Goal: Information Seeking & Learning: Find specific fact

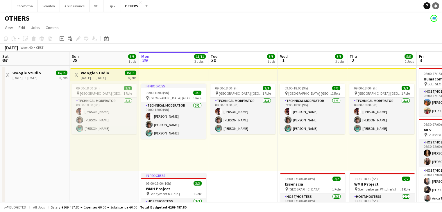
scroll to position [0, 181]
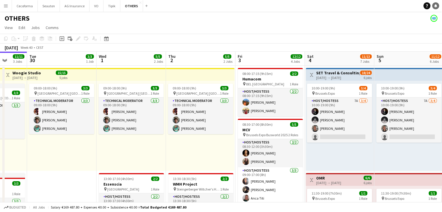
click at [437, 4] on link "Notifications" at bounding box center [435, 5] width 7 height 7
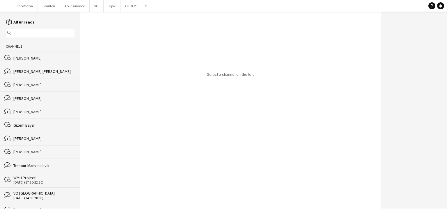
click at [32, 165] on div "Temour Manvelishvili" at bounding box center [43, 165] width 61 height 5
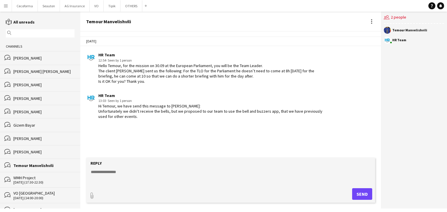
click at [124, 166] on form "Reply paperclip Send" at bounding box center [230, 180] width 289 height 45
click at [113, 173] on textarea at bounding box center [231, 176] width 283 height 15
click at [132, 3] on button "OTHERS Close" at bounding box center [131, 5] width 22 height 11
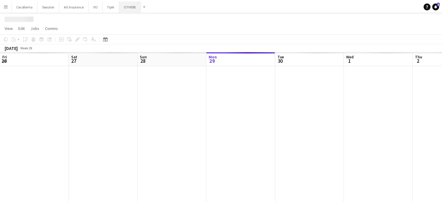
scroll to position [0, 139]
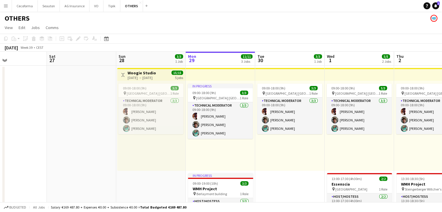
drag, startPoint x: 256, startPoint y: 136, endPoint x: 388, endPoint y: 152, distance: 133.2
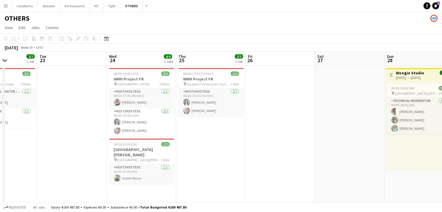
scroll to position [0, 248]
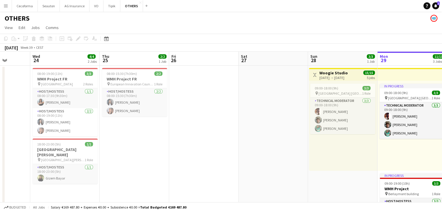
drag, startPoint x: 153, startPoint y: 156, endPoint x: 190, endPoint y: 150, distance: 37.5
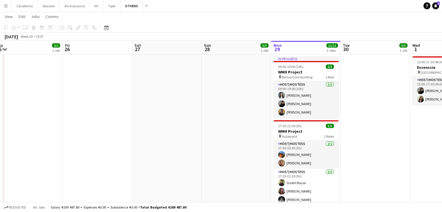
scroll to position [0, 226]
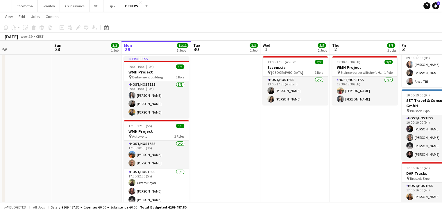
drag, startPoint x: 359, startPoint y: 154, endPoint x: 242, endPoint y: 153, distance: 117.2
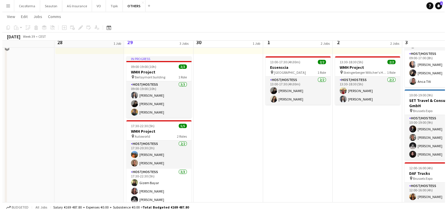
scroll to position [0, 0]
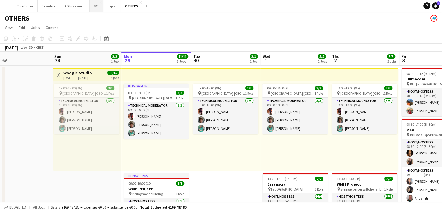
click at [93, 6] on button "VO Close" at bounding box center [97, 5] width 14 height 11
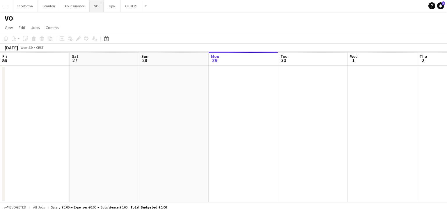
scroll to position [0, 139]
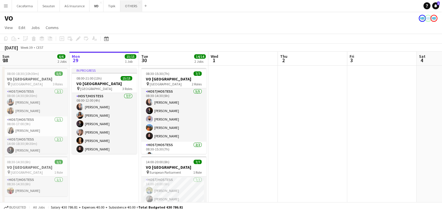
click at [124, 2] on button "OTHERS Close" at bounding box center [131, 5] width 22 height 11
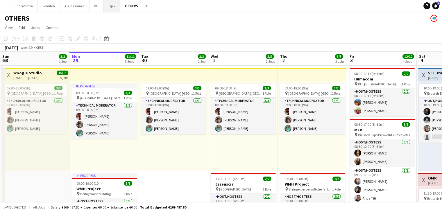
click at [106, 5] on button "Tipik Close" at bounding box center [112, 5] width 17 height 11
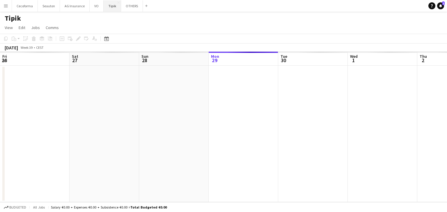
scroll to position [0, 139]
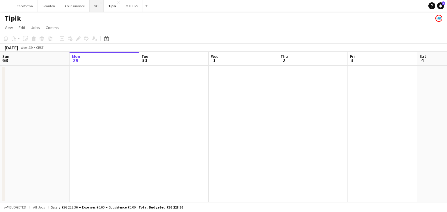
click at [95, 6] on button "VO Close" at bounding box center [97, 5] width 14 height 11
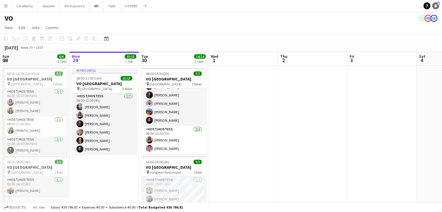
click at [436, 6] on icon at bounding box center [435, 5] width 3 height 3
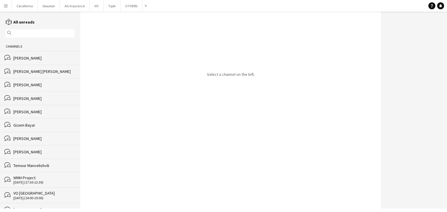
click at [33, 33] on input "text" at bounding box center [43, 33] width 60 height 5
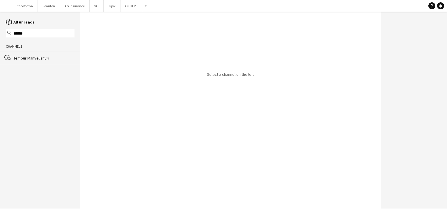
type input "******"
click at [39, 62] on div "bubbles Temour Manvelishvili" at bounding box center [40, 58] width 80 height 14
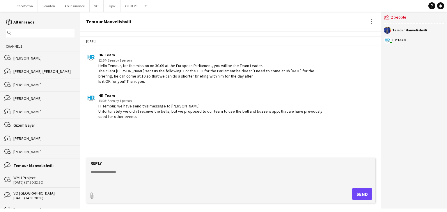
click at [5, 6] on app-icon "Menu" at bounding box center [5, 5] width 5 height 5
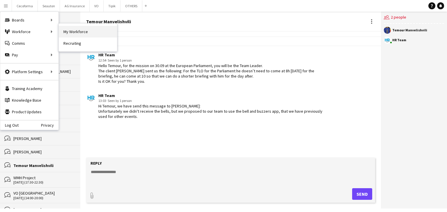
click at [81, 32] on link "My Workforce" at bounding box center [88, 32] width 58 height 12
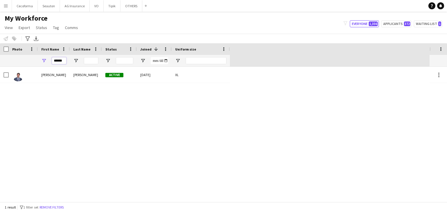
drag, startPoint x: 63, startPoint y: 60, endPoint x: 0, endPoint y: 59, distance: 63.4
click at [0, 61] on div "******" at bounding box center [115, 61] width 230 height 12
type input "******"
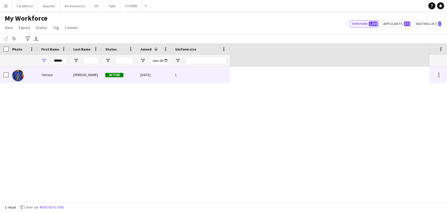
click at [76, 78] on div "[PERSON_NAME]" at bounding box center [86, 75] width 32 height 16
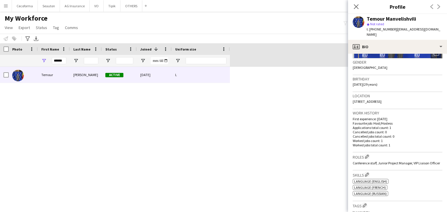
scroll to position [29, 0]
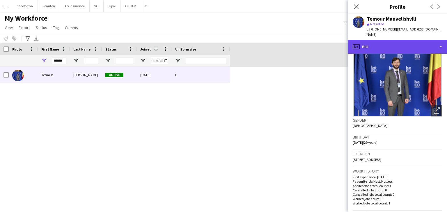
click at [381, 43] on div "profile Bio" at bounding box center [397, 47] width 99 height 14
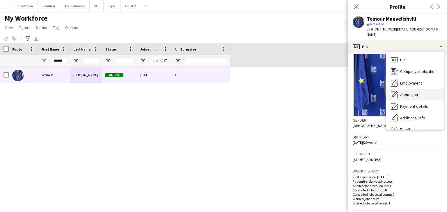
click at [419, 89] on div "About you About you" at bounding box center [415, 95] width 58 height 12
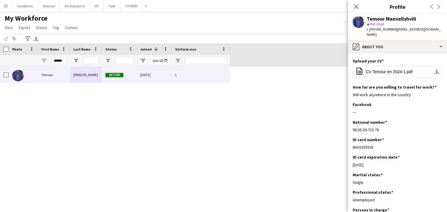
click at [220, 143] on div "Temour Manvelishvili Active [DATE] L" at bounding box center [214, 134] width 429 height 135
click at [357, 7] on icon "Close pop-in" at bounding box center [356, 7] width 6 height 6
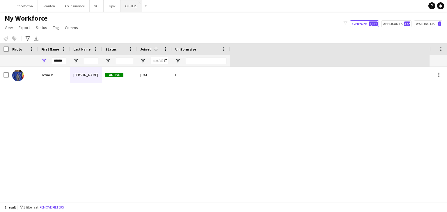
click at [120, 4] on button "OTHERS Close" at bounding box center [131, 5] width 22 height 11
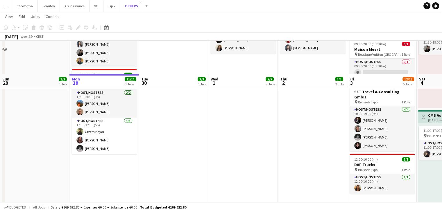
scroll to position [204, 0]
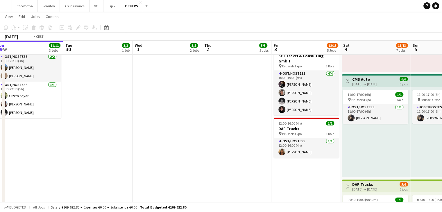
drag, startPoint x: 286, startPoint y: 165, endPoint x: 70, endPoint y: 163, distance: 215.8
click at [69, 163] on app-calendar-viewport "Fri 26 Sat 27 Sun 28 3/3 1 Job Mon 29 11/11 3 Jobs Tue 30 3/3 1 Job Wed 1 5/5 2…" at bounding box center [221, 183] width 442 height 729
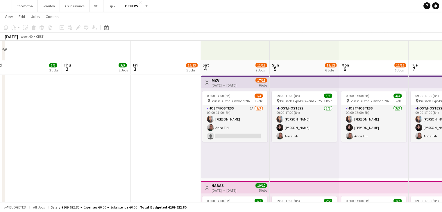
scroll to position [404, 0]
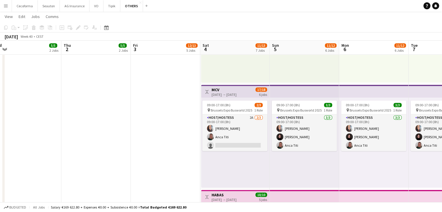
click at [235, 169] on div "09:00-17:00 (8h) 2/3 pin Brussels Expo Busworld 2025 1 Role Host/Hostess 2A [DA…" at bounding box center [235, 143] width 68 height 90
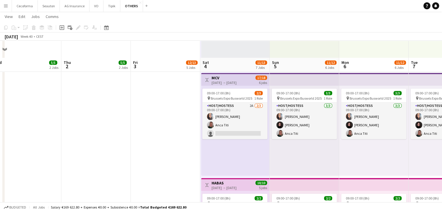
scroll to position [433, 0]
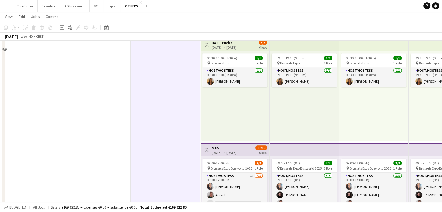
scroll to position [316, 0]
